Goal: Navigation & Orientation: Find specific page/section

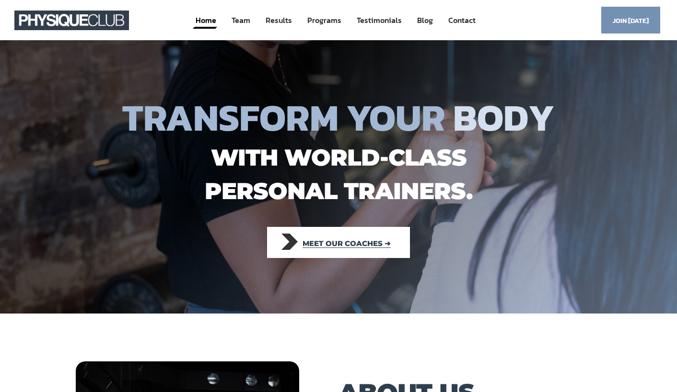
click at [347, 240] on span "Meet our coaches ➔" at bounding box center [346, 243] width 88 height 21
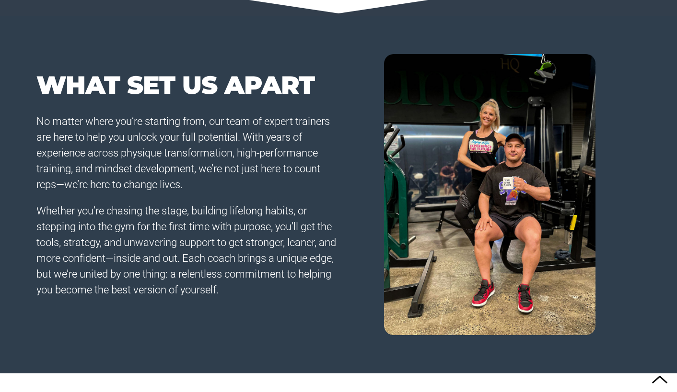
scroll to position [330, 0]
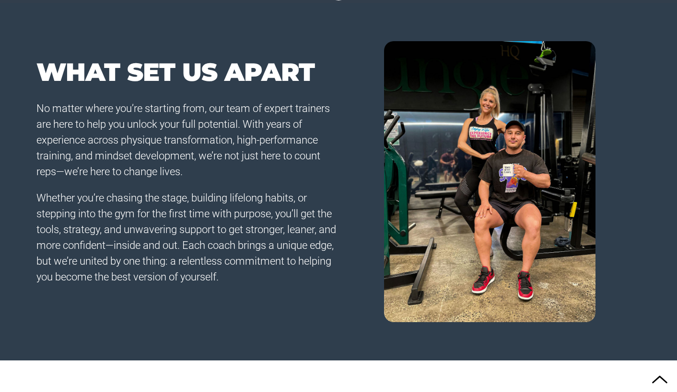
click at [475, 131] on img at bounding box center [489, 182] width 211 height 282
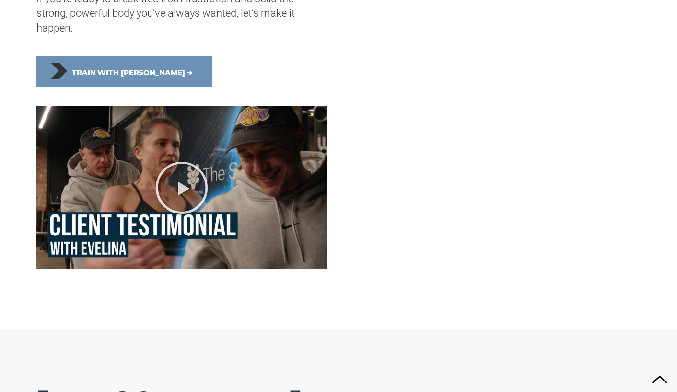
scroll to position [1476, 0]
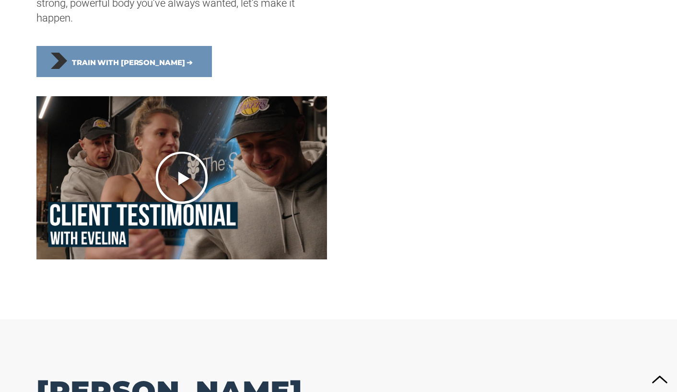
click at [193, 179] on icon "Play Video" at bounding box center [181, 177] width 55 height 55
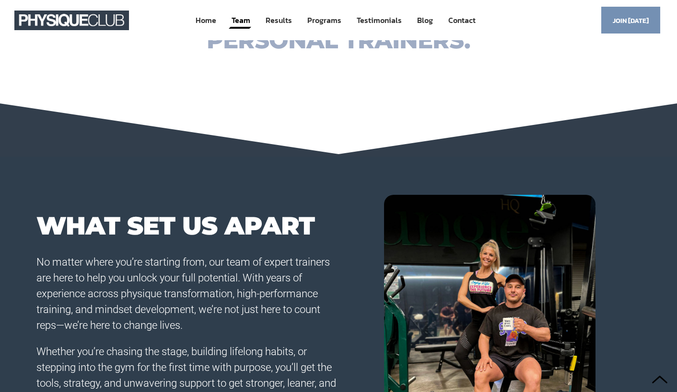
scroll to position [0, 0]
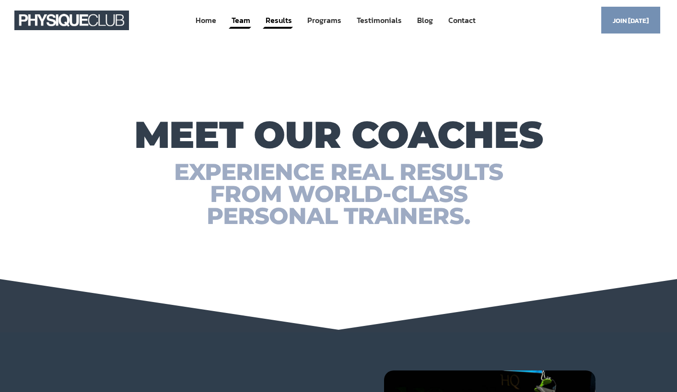
click at [271, 20] on link "Results" at bounding box center [279, 21] width 28 height 18
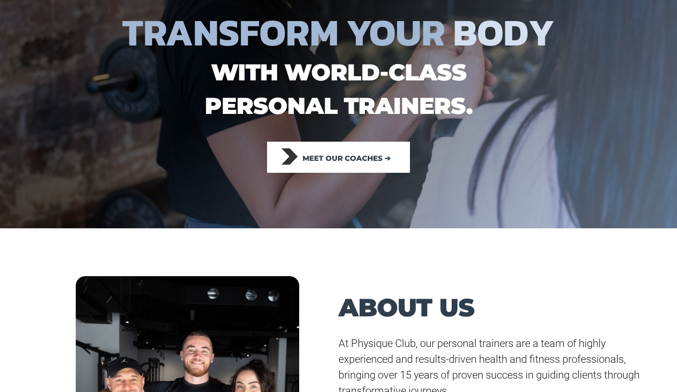
scroll to position [93, 0]
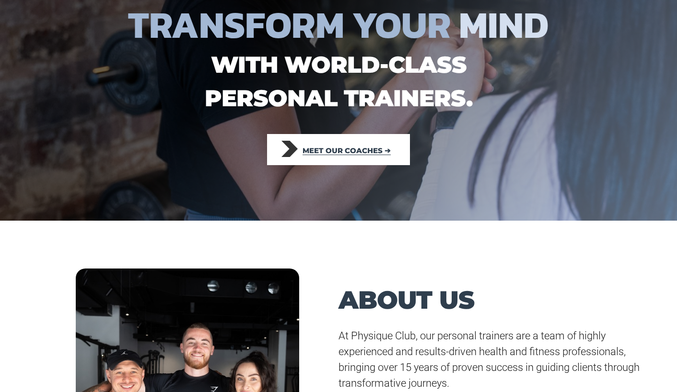
click at [348, 150] on span "Meet our coaches ➔" at bounding box center [346, 150] width 88 height 21
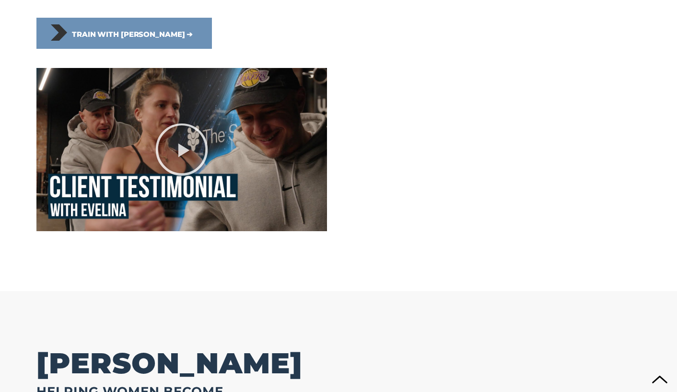
scroll to position [1505, 0]
